Goal: Use online tool/utility: Utilize a website feature to perform a specific function

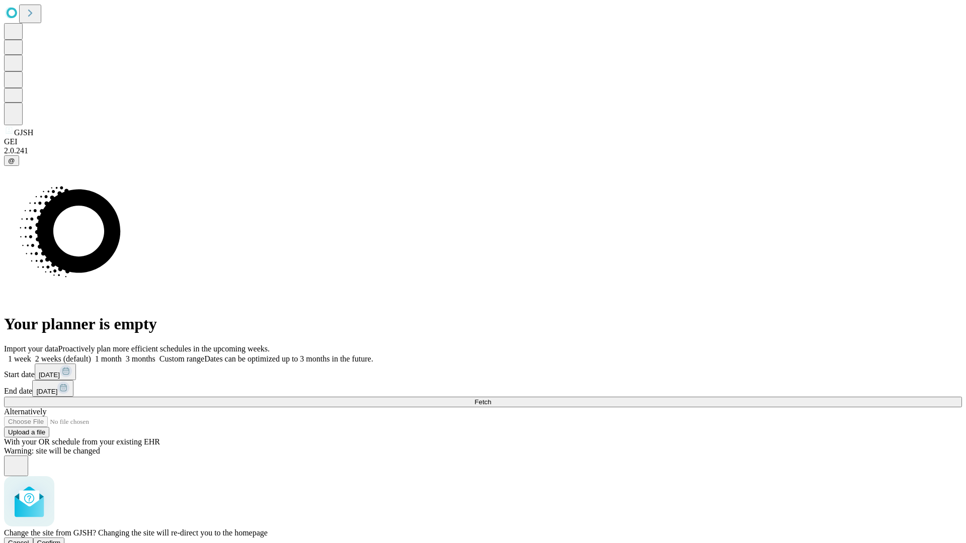
click at [61, 539] on span "Confirm" at bounding box center [49, 543] width 24 height 8
click at [91, 355] on label "2 weeks (default)" at bounding box center [61, 359] width 60 height 9
click at [491, 398] on span "Fetch" at bounding box center [482, 402] width 17 height 8
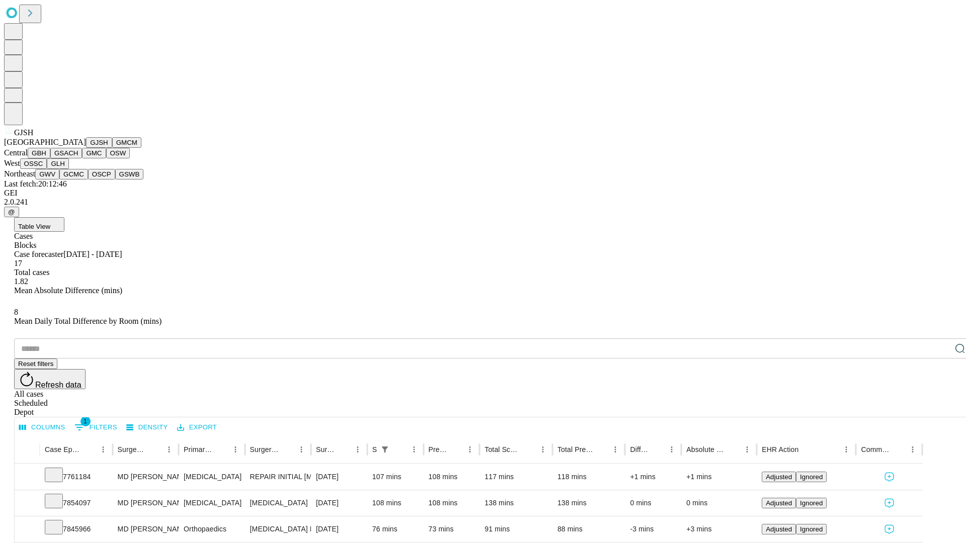
click at [112, 148] on button "GMCM" at bounding box center [126, 142] width 29 height 11
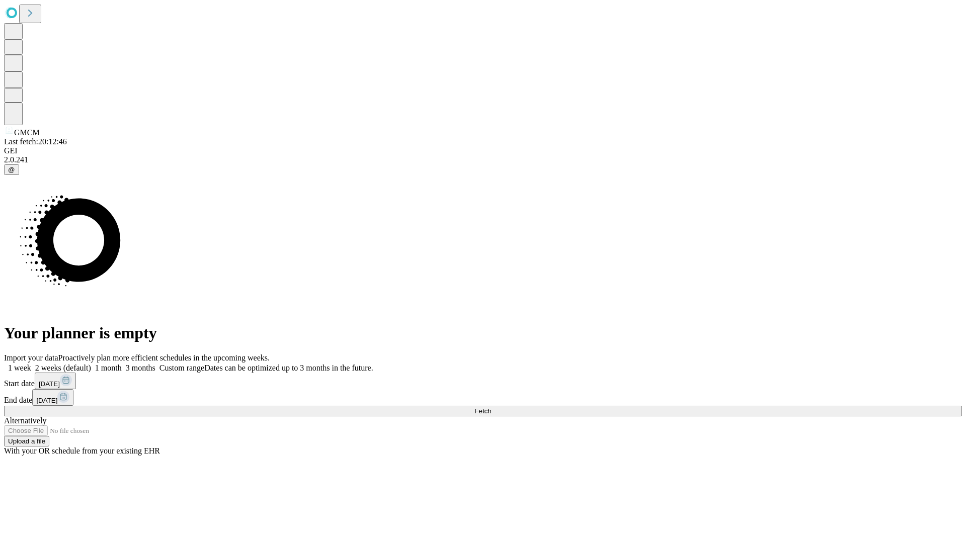
click at [91, 364] on label "2 weeks (default)" at bounding box center [61, 368] width 60 height 9
click at [491, 408] on span "Fetch" at bounding box center [482, 412] width 17 height 8
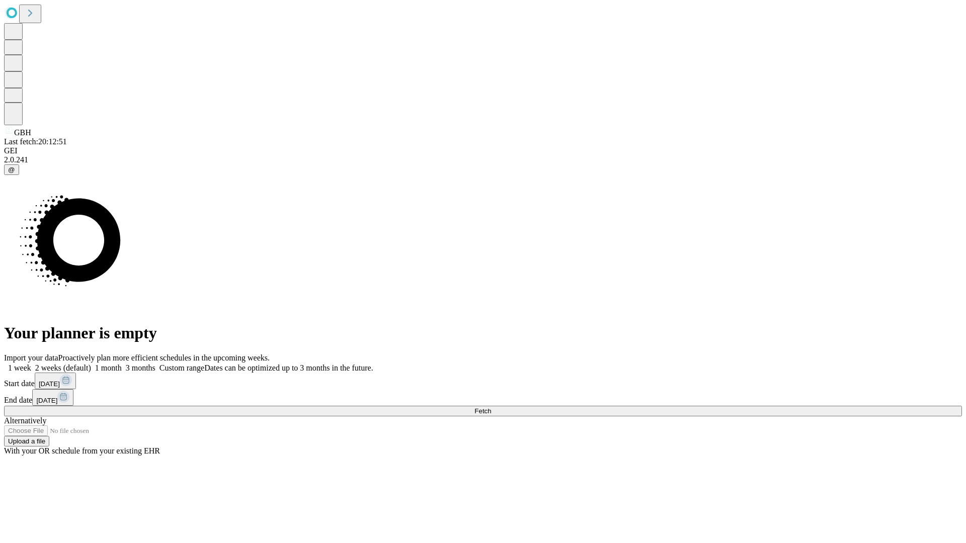
click at [91, 364] on label "2 weeks (default)" at bounding box center [61, 368] width 60 height 9
click at [491, 408] on span "Fetch" at bounding box center [482, 412] width 17 height 8
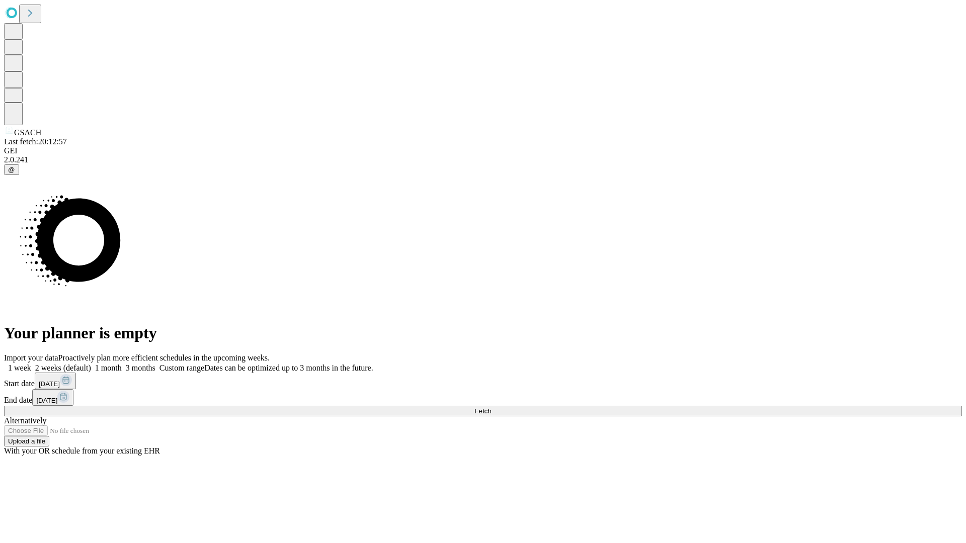
click at [491, 408] on span "Fetch" at bounding box center [482, 412] width 17 height 8
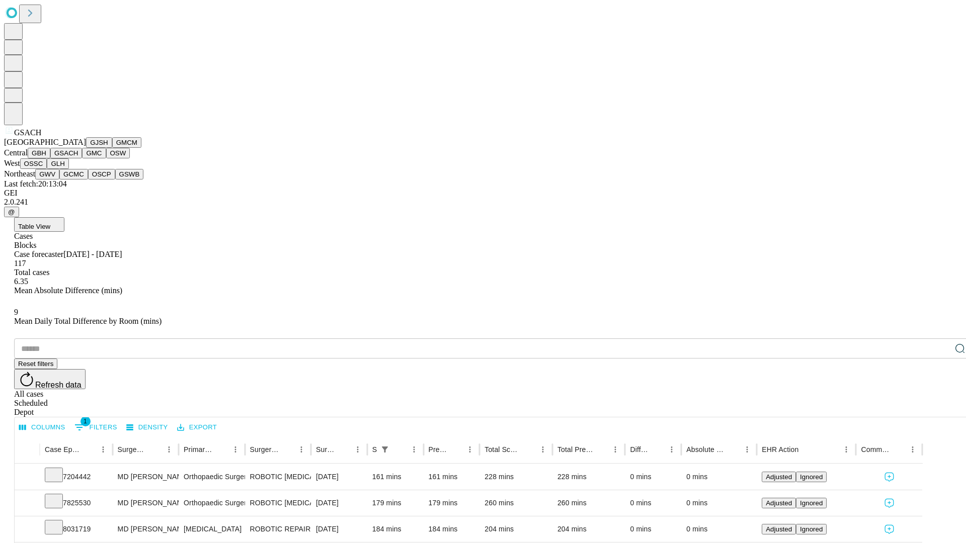
click at [82, 158] on button "GMC" at bounding box center [94, 153] width 24 height 11
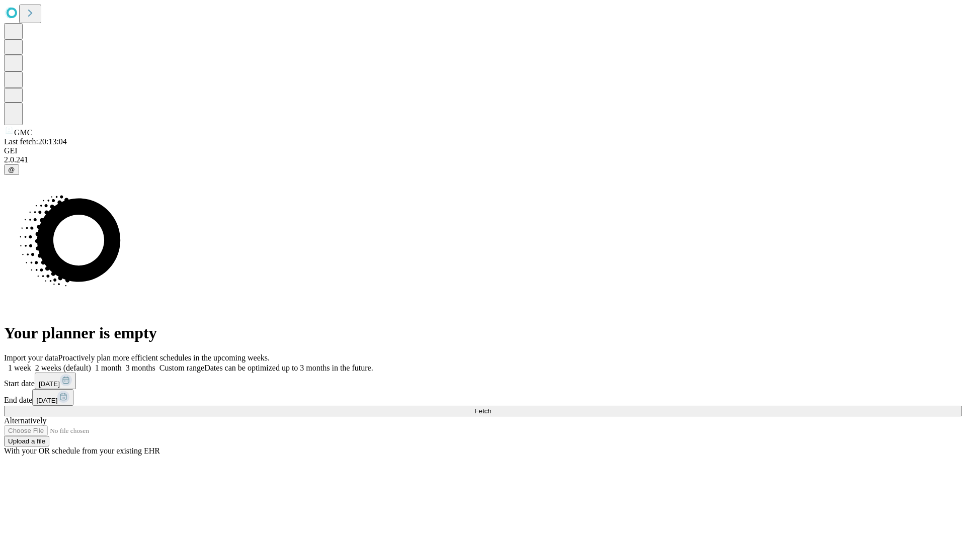
click at [91, 364] on label "2 weeks (default)" at bounding box center [61, 368] width 60 height 9
click at [491, 408] on span "Fetch" at bounding box center [482, 412] width 17 height 8
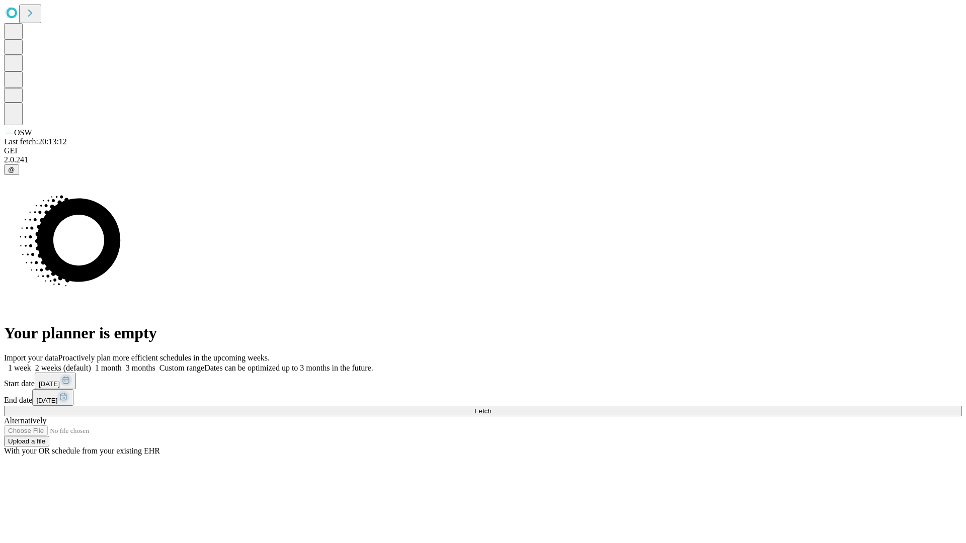
click at [491, 408] on span "Fetch" at bounding box center [482, 412] width 17 height 8
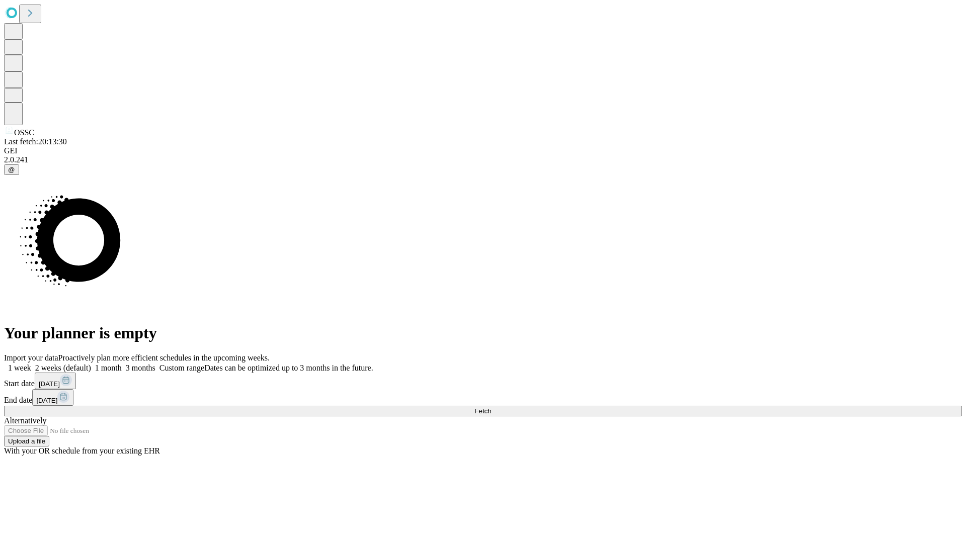
click at [91, 364] on label "2 weeks (default)" at bounding box center [61, 368] width 60 height 9
click at [491, 408] on span "Fetch" at bounding box center [482, 412] width 17 height 8
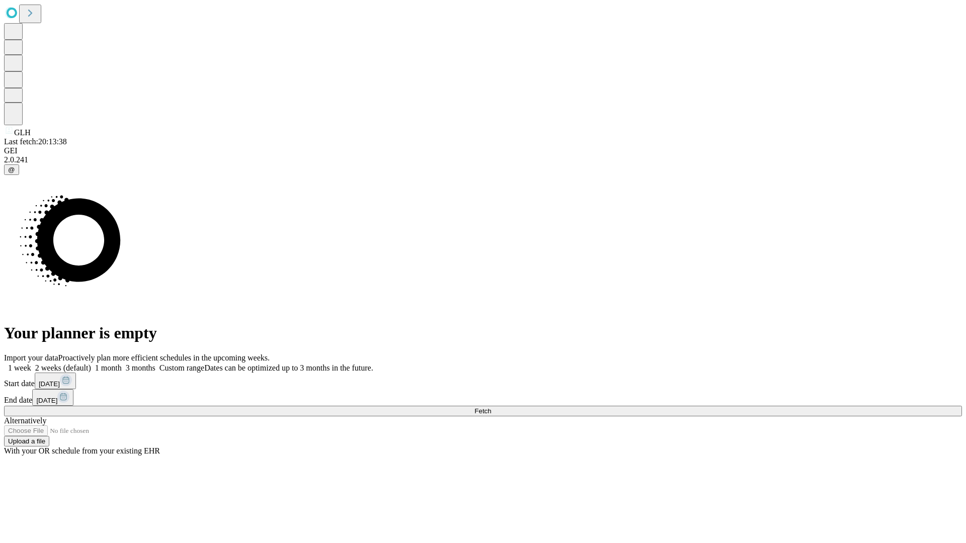
click at [91, 364] on label "2 weeks (default)" at bounding box center [61, 368] width 60 height 9
click at [491, 408] on span "Fetch" at bounding box center [482, 412] width 17 height 8
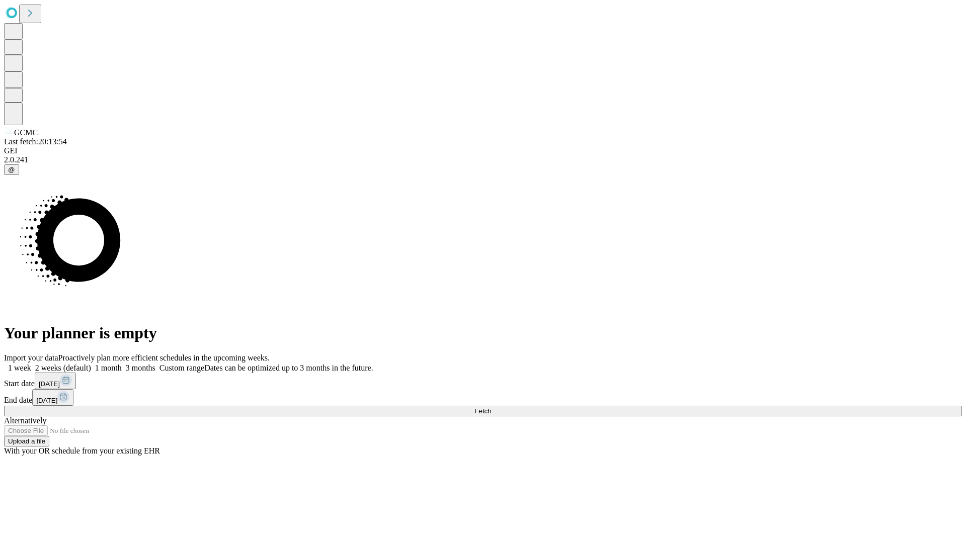
click at [91, 364] on label "2 weeks (default)" at bounding box center [61, 368] width 60 height 9
click at [491, 408] on span "Fetch" at bounding box center [482, 412] width 17 height 8
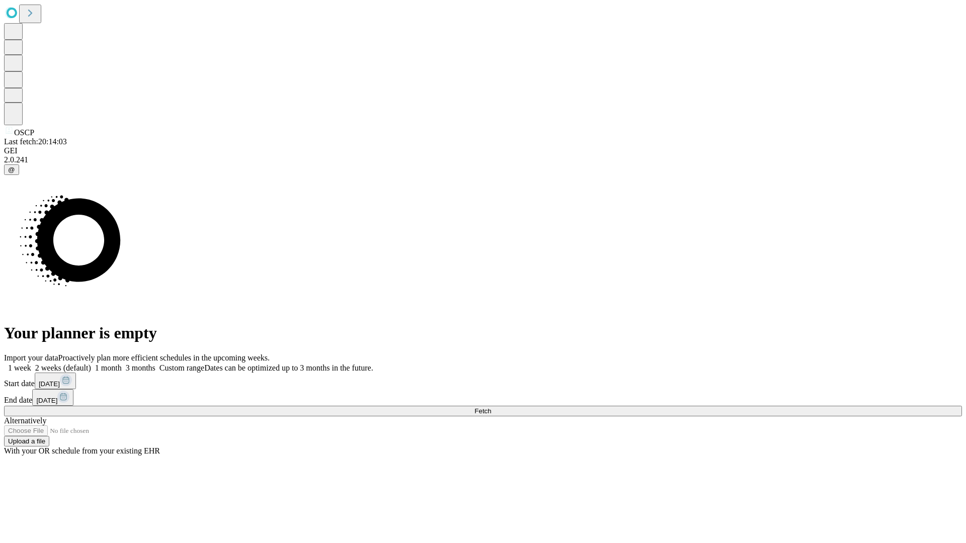
click at [491, 408] on span "Fetch" at bounding box center [482, 412] width 17 height 8
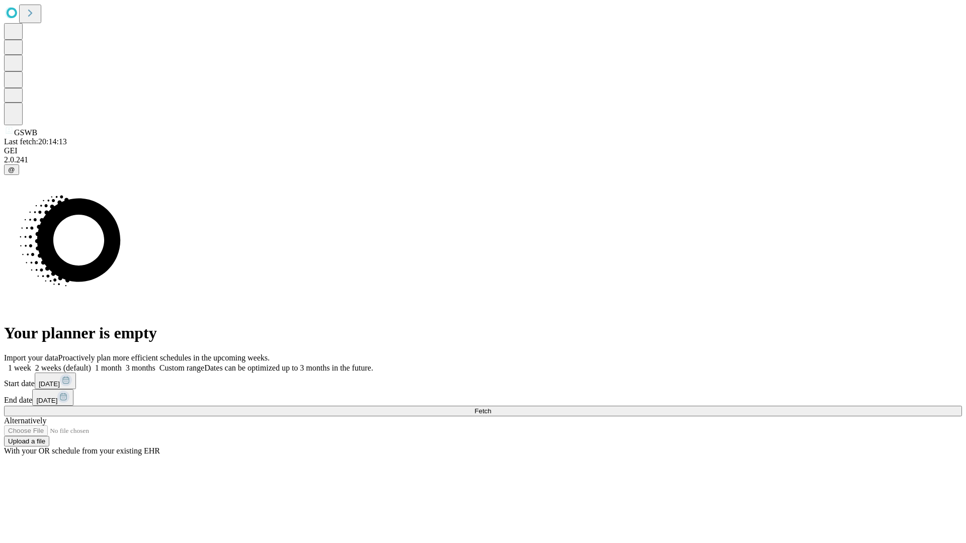
click at [91, 364] on label "2 weeks (default)" at bounding box center [61, 368] width 60 height 9
click at [491, 408] on span "Fetch" at bounding box center [482, 412] width 17 height 8
